Goal: Information Seeking & Learning: Find specific fact

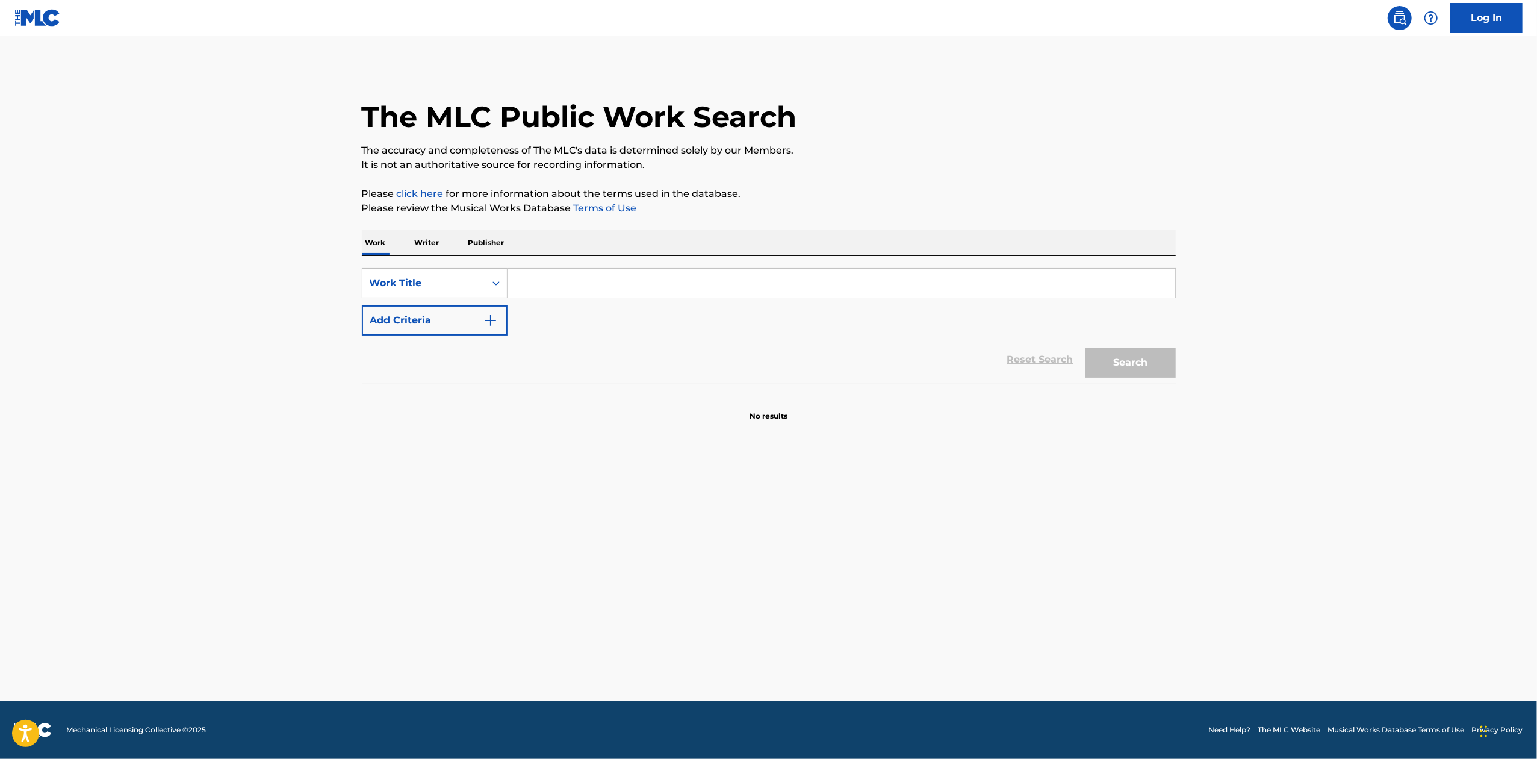
click at [629, 293] on input "Search Form" at bounding box center [842, 283] width 668 height 29
type input "better the you left me"
click at [499, 317] on button "Add Criteria" at bounding box center [435, 320] width 146 height 30
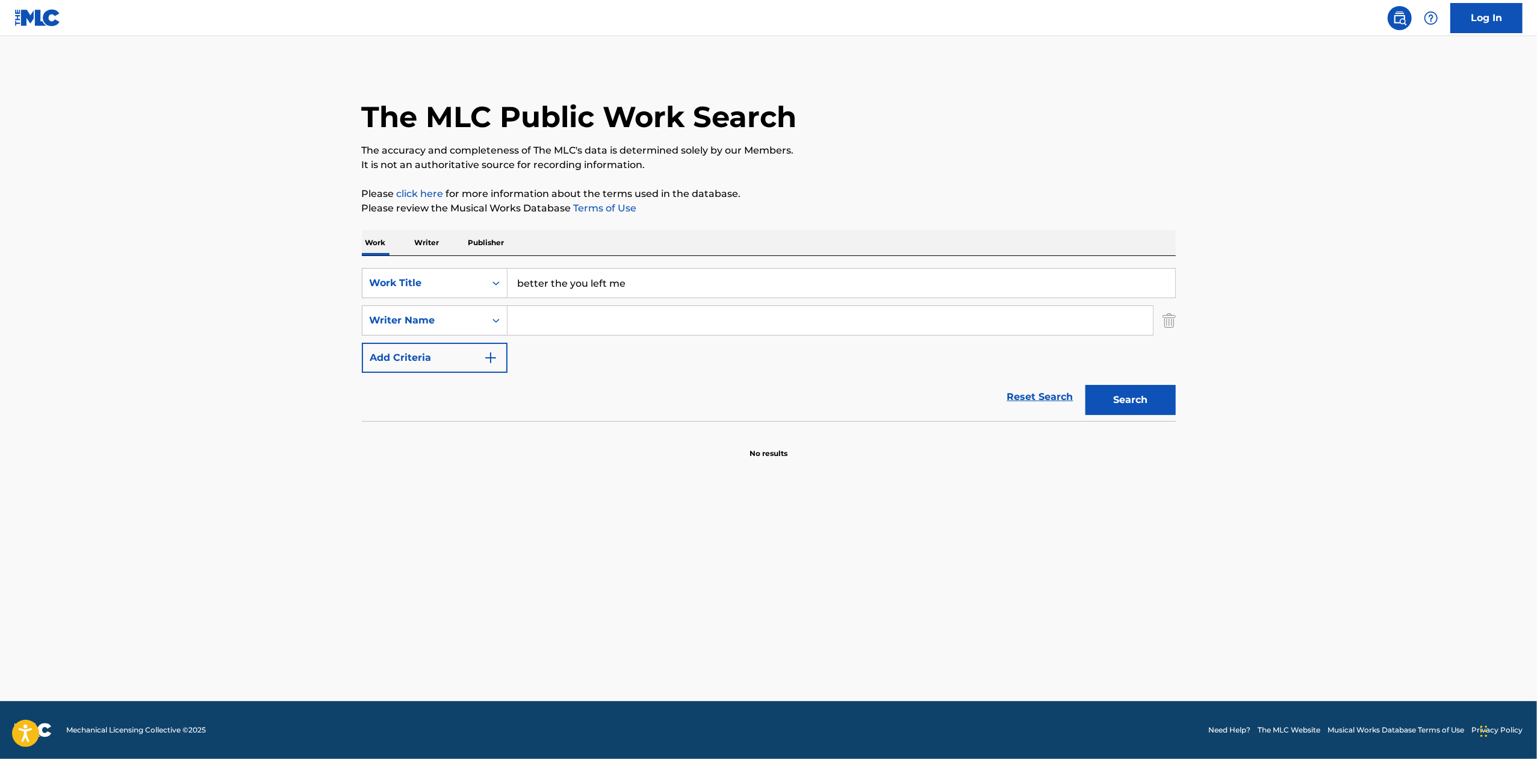
click at [551, 321] on input "Search Form" at bounding box center [830, 320] width 645 height 29
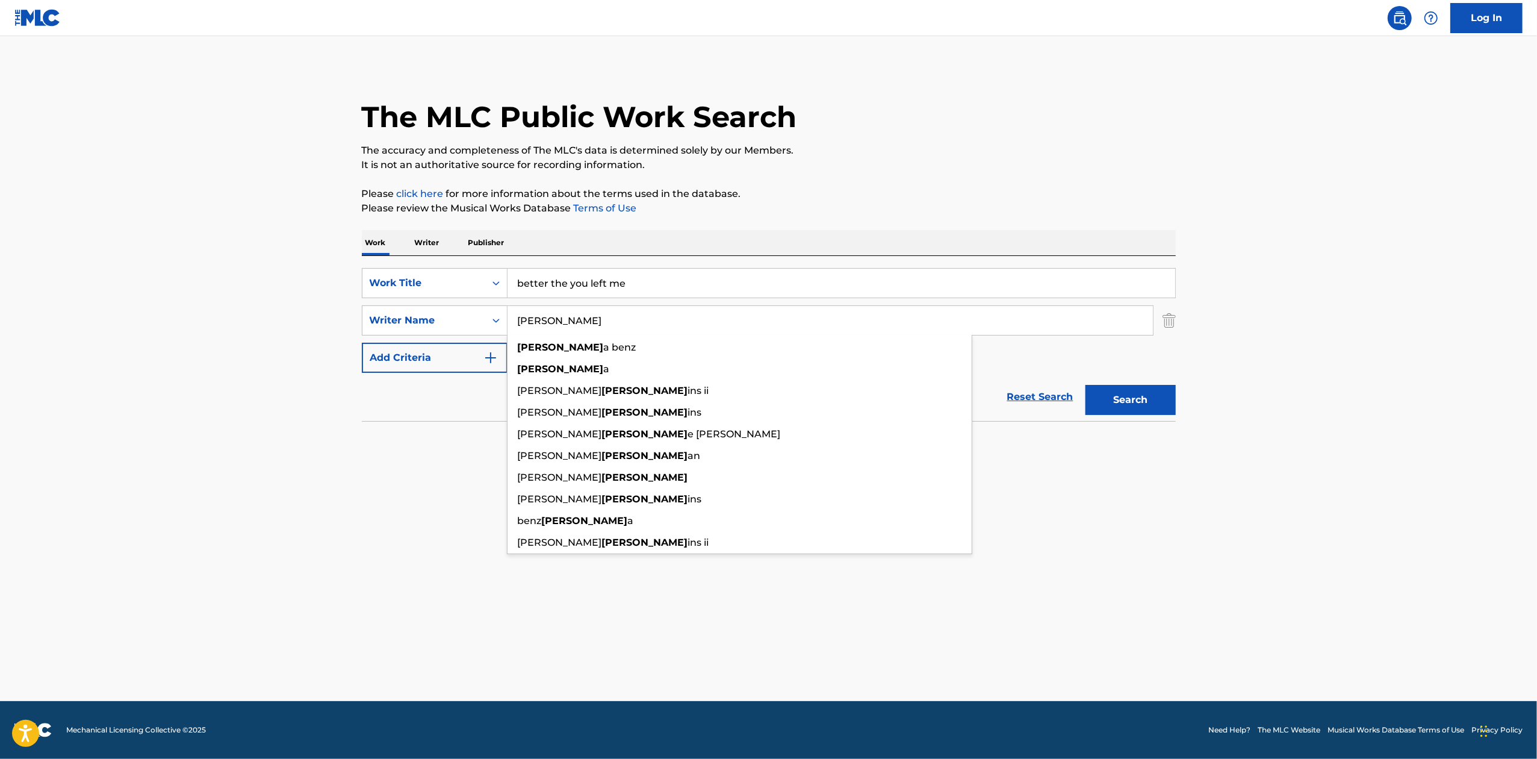
type input "[PERSON_NAME]"
click at [1085, 385] on button "Search" at bounding box center [1130, 400] width 90 height 30
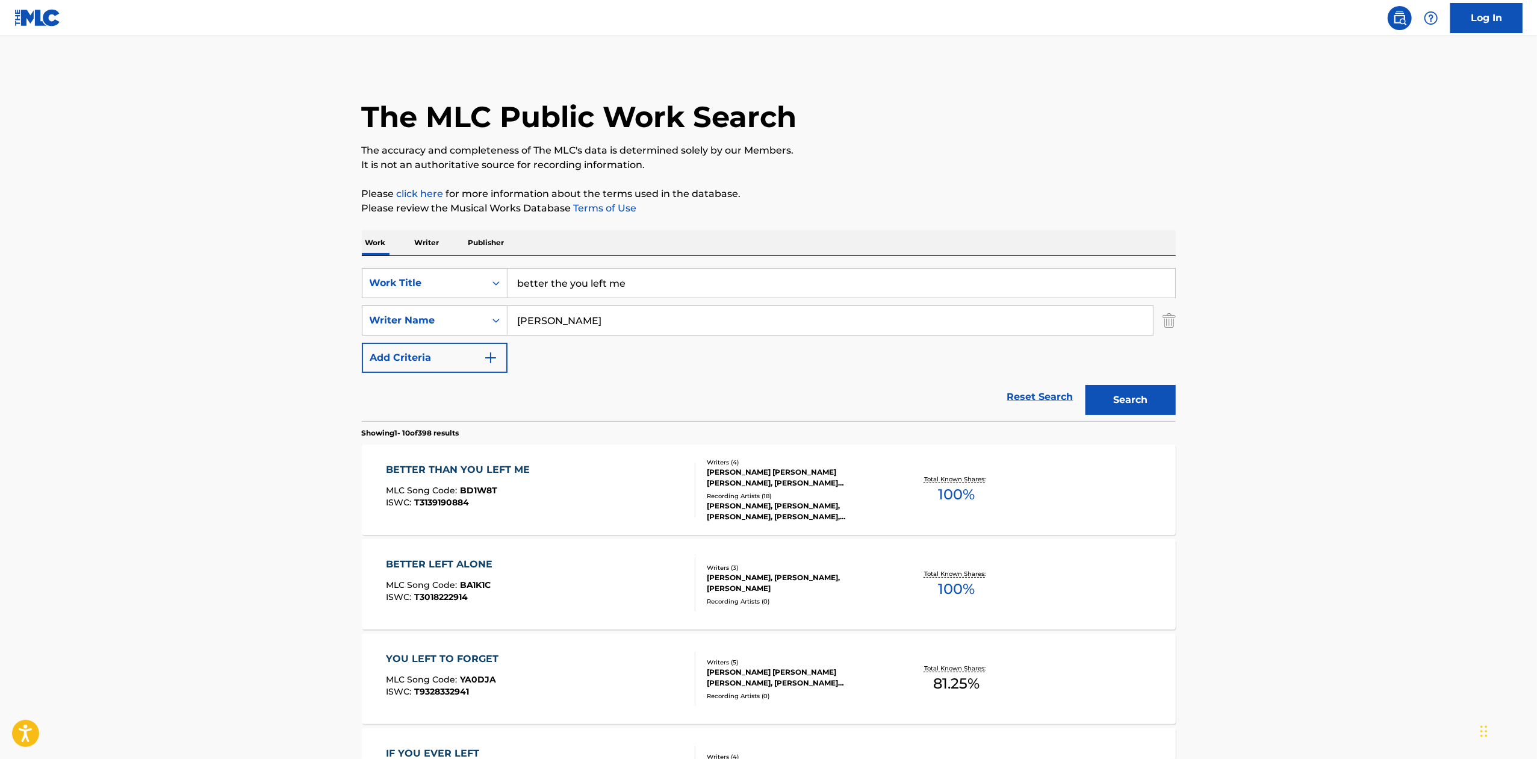
click at [490, 467] on div "BETTER THAN YOU LEFT ME" at bounding box center [461, 469] width 150 height 14
